Goal: Task Accomplishment & Management: Use online tool/utility

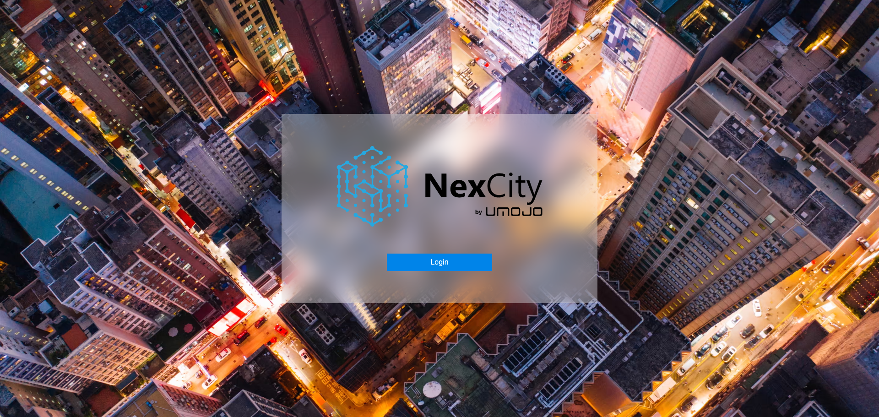
click at [445, 263] on button "Login" at bounding box center [439, 262] width 105 height 17
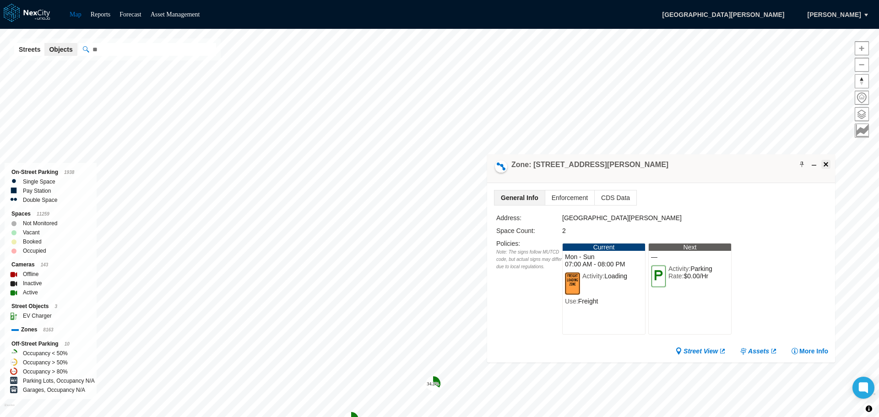
click at [826, 166] on span at bounding box center [825, 164] width 7 height 7
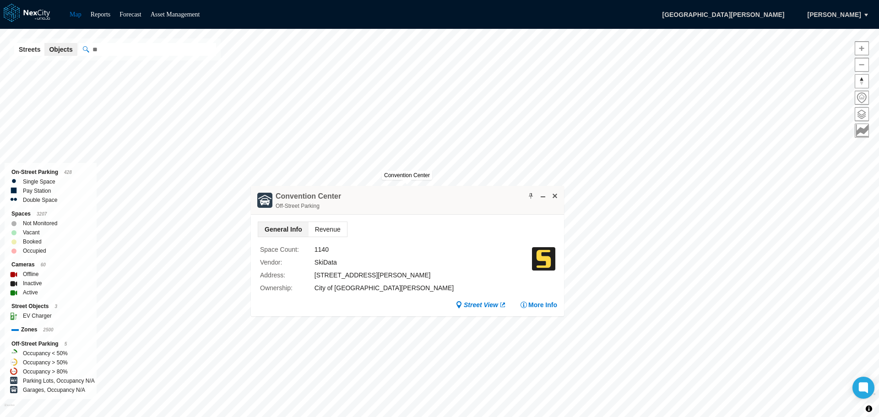
click at [337, 229] on span "Revenue" at bounding box center [328, 229] width 38 height 15
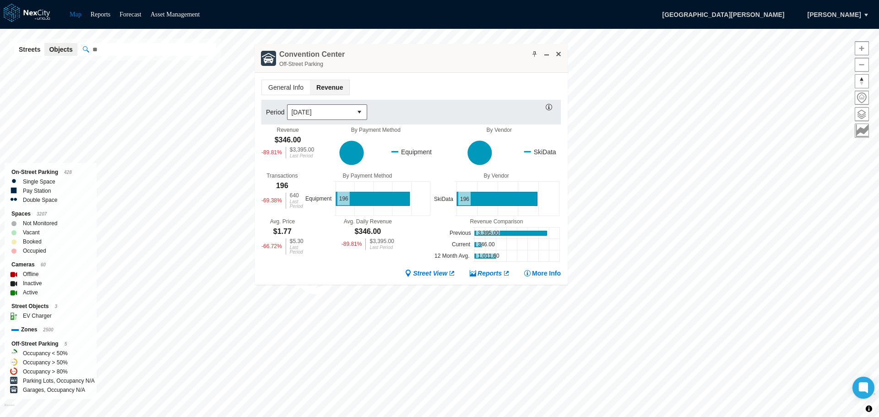
drag, startPoint x: 402, startPoint y: 201, endPoint x: 406, endPoint y: 60, distance: 142.0
click at [406, 60] on div "[GEOGRAPHIC_DATA] Off-Street Parking" at bounding box center [411, 58] width 313 height 29
click at [359, 109] on button "select" at bounding box center [359, 112] width 15 height 15
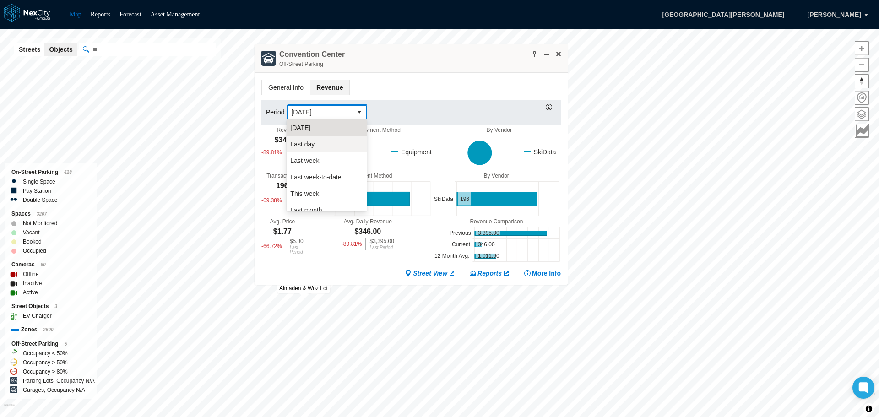
click at [310, 147] on span "Last day" at bounding box center [302, 144] width 24 height 9
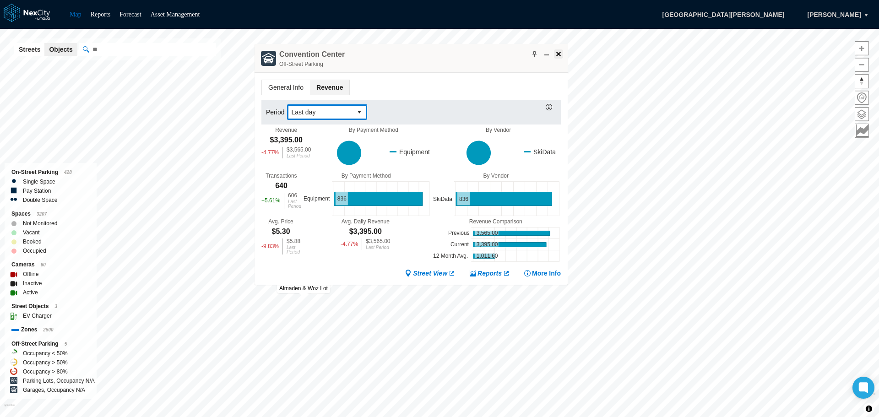
click at [559, 52] on span at bounding box center [558, 53] width 7 height 7
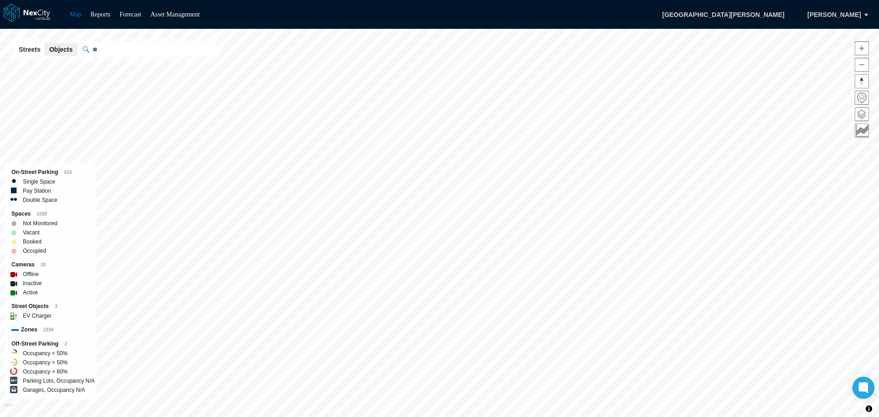
click at [215, 4] on div "Map Reports Forecast Asset Management [GEOGRAPHIC_DATA][PERSON_NAME], [PERSON_N…" at bounding box center [439, 208] width 879 height 417
click at [567, 296] on img at bounding box center [561, 290] width 11 height 11
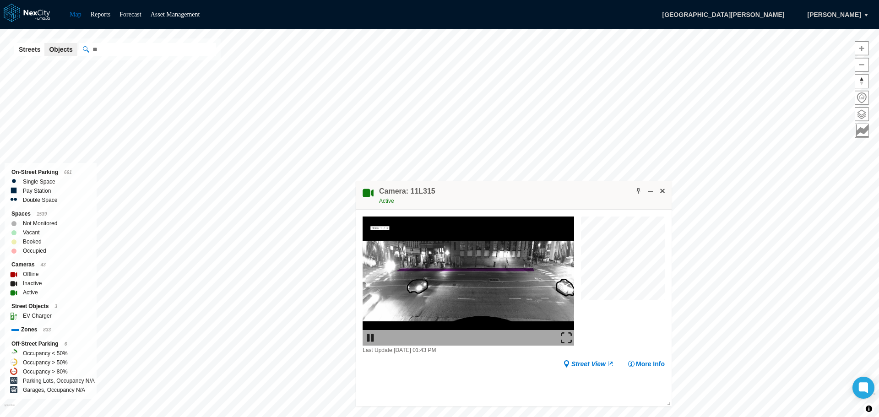
click at [565, 335] on img at bounding box center [566, 337] width 11 height 11
click at [665, 187] on span at bounding box center [662, 190] width 7 height 7
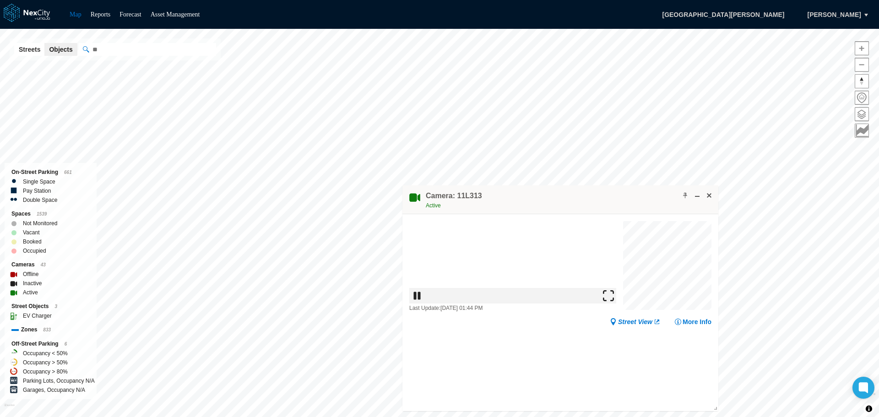
click at [613, 301] on img at bounding box center [608, 295] width 11 height 11
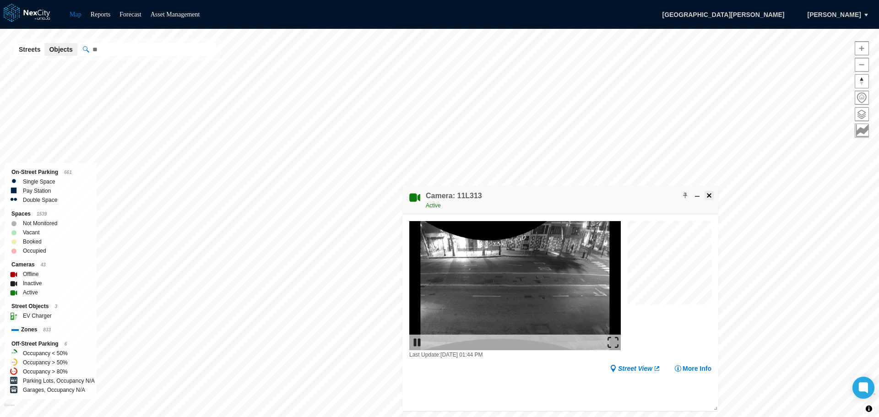
click at [712, 194] on span at bounding box center [709, 195] width 7 height 7
